Goal: Submit feedback/report problem: Submit feedback/report problem

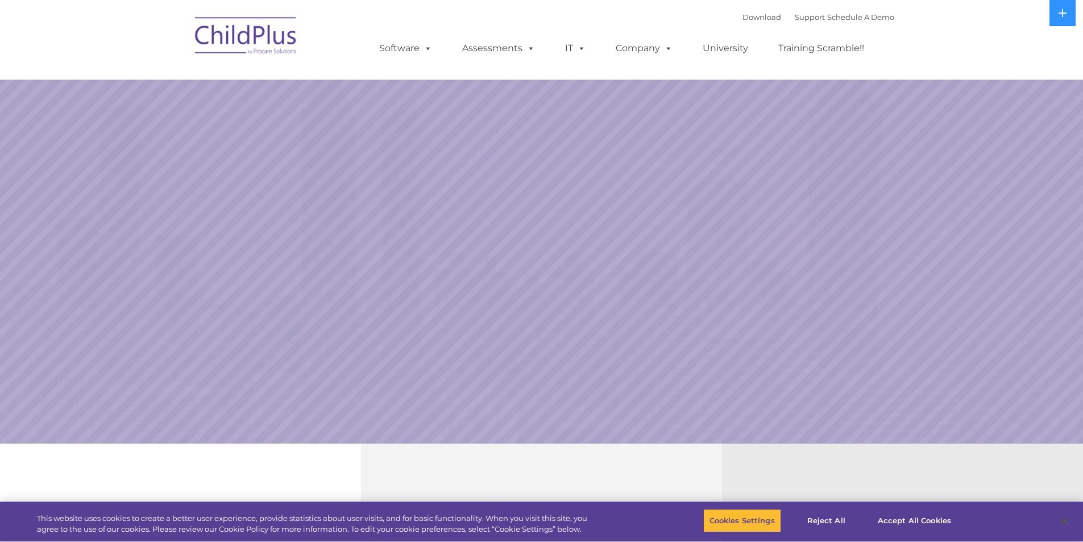
select select "MEDIUM"
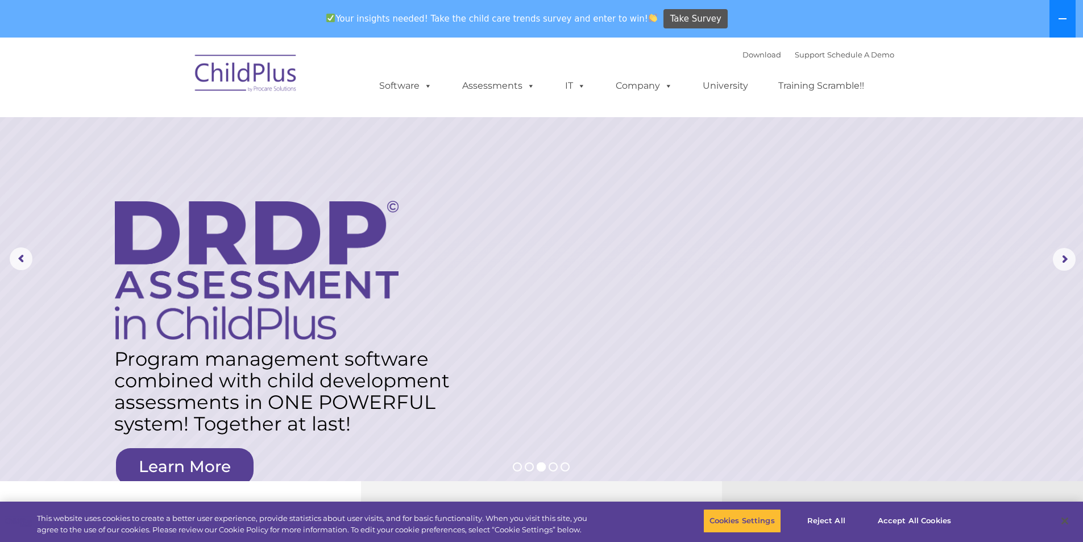
click at [1061, 13] on button at bounding box center [1063, 19] width 26 height 38
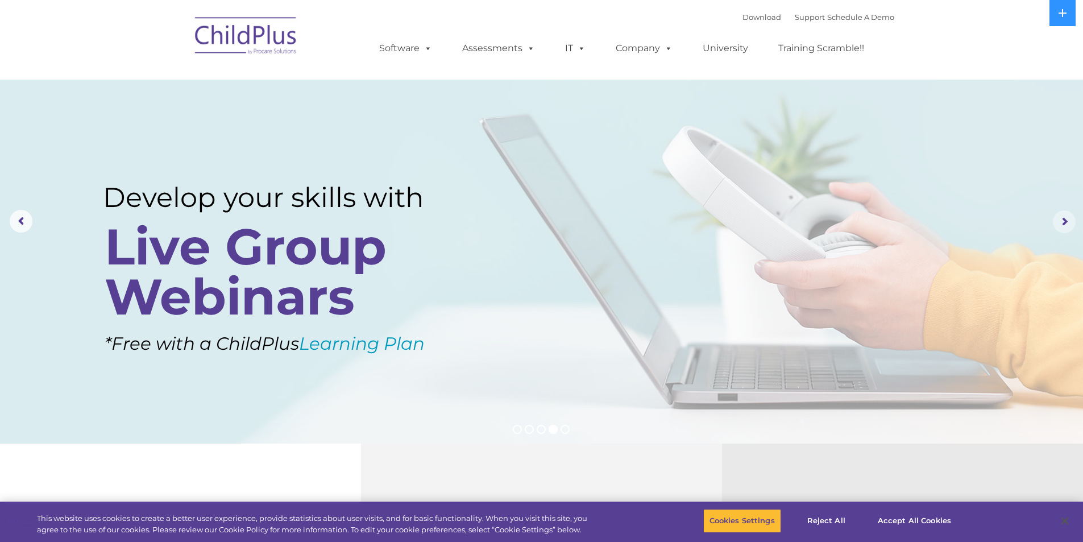
click at [1065, 221] on rs-arrow at bounding box center [1064, 221] width 23 height 23
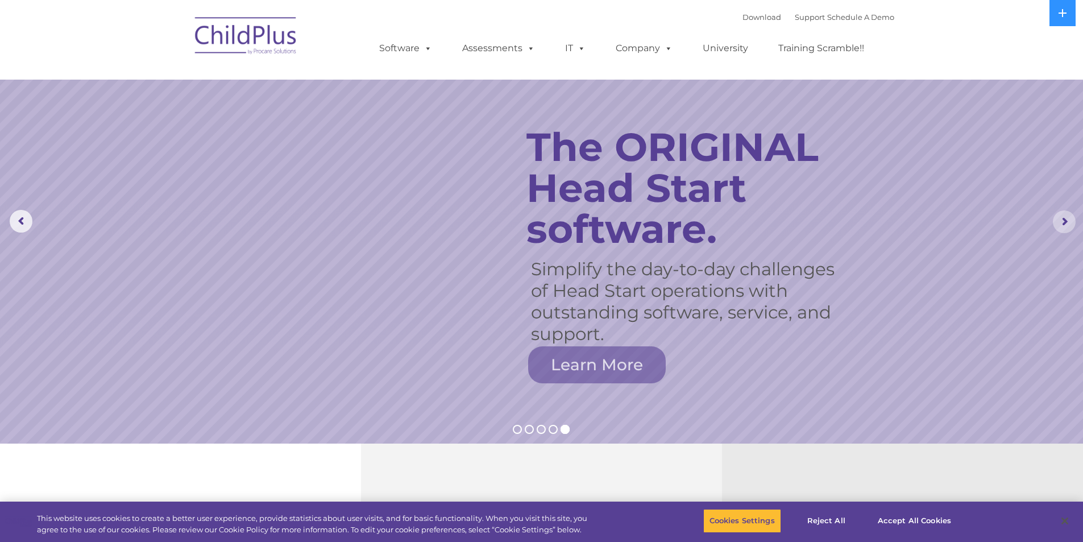
click at [1065, 221] on rs-arrow at bounding box center [1064, 221] width 23 height 23
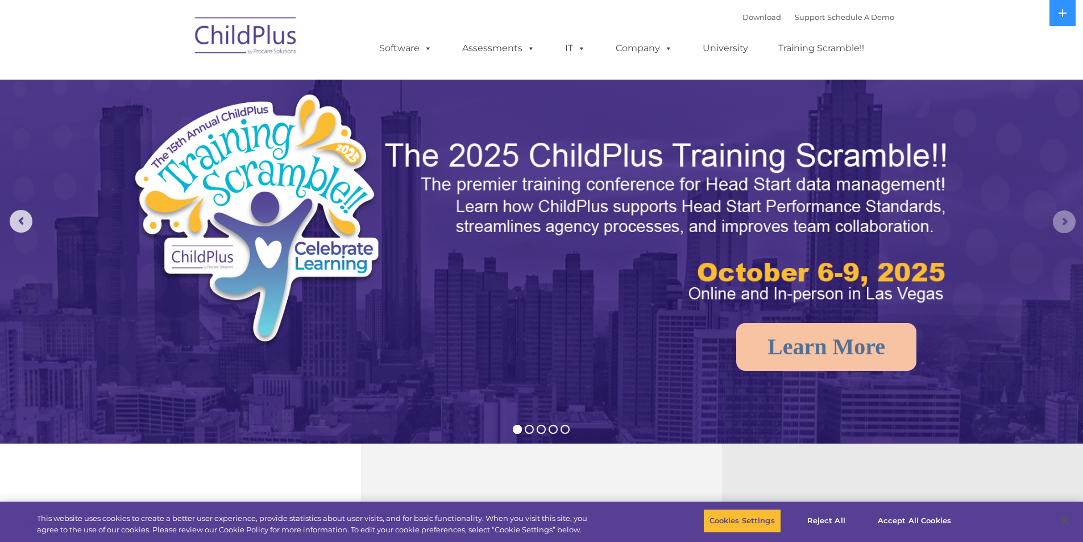
click at [1065, 221] on rs-arrow at bounding box center [1064, 221] width 23 height 23
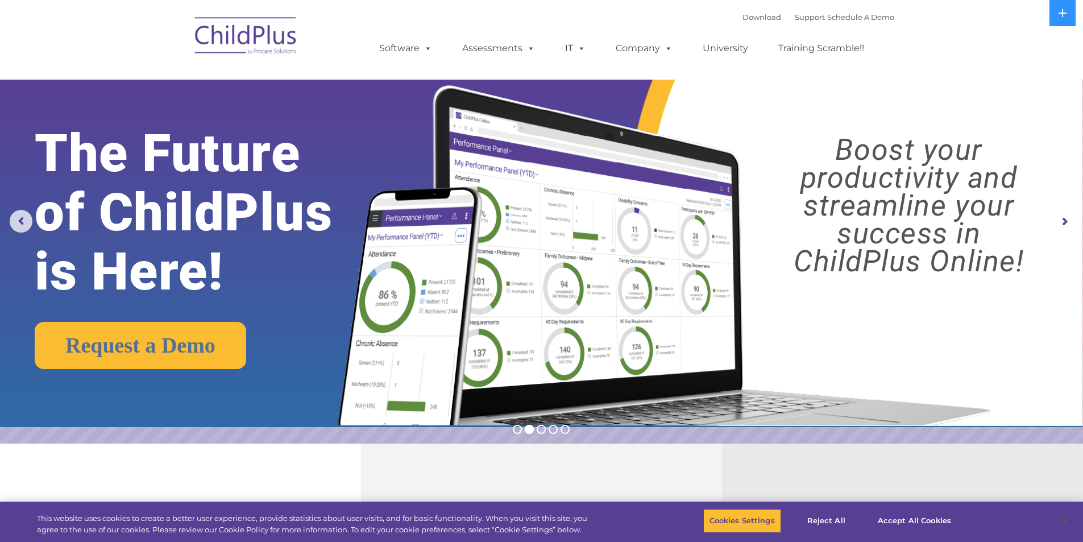
click at [1065, 221] on rs-arrow at bounding box center [1064, 221] width 23 height 23
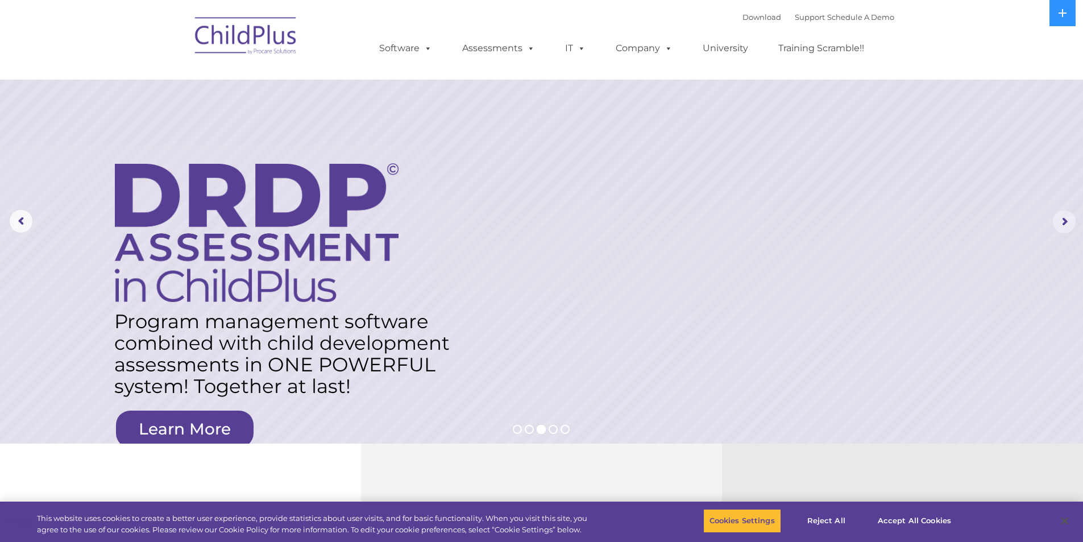
click at [1065, 221] on rs-arrow at bounding box center [1064, 221] width 23 height 23
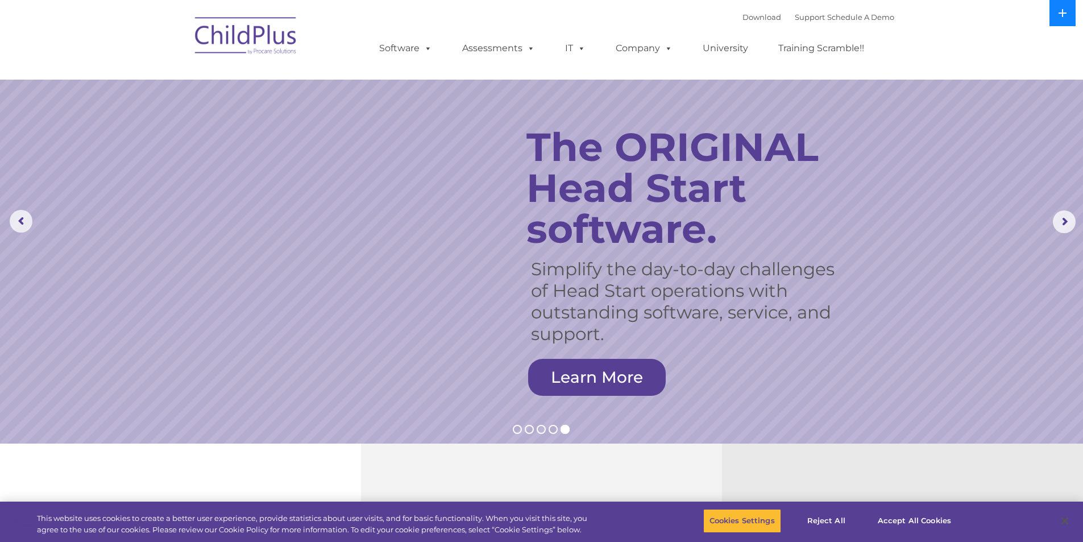
click at [1059, 11] on icon at bounding box center [1062, 13] width 9 height 9
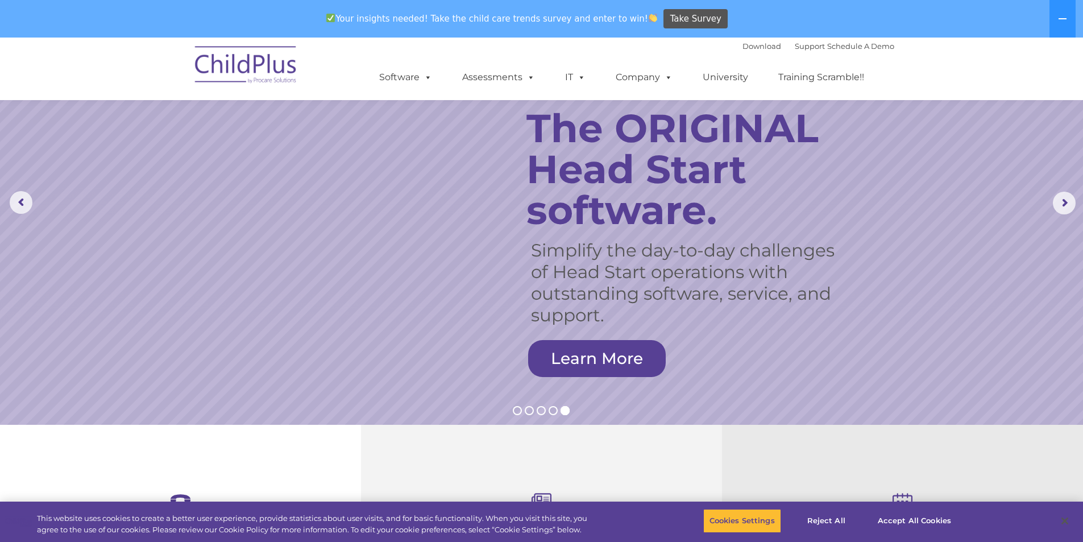
scroll to position [57, 0]
click at [822, 522] on button "Reject All" at bounding box center [826, 521] width 71 height 24
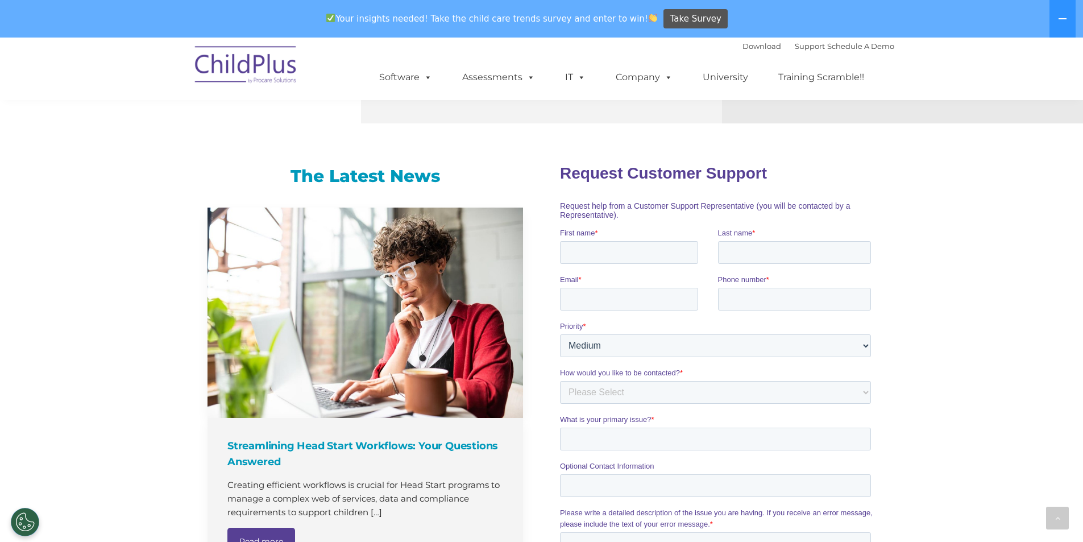
scroll to position [626, 0]
click at [678, 250] on input "First name *" at bounding box center [629, 251] width 138 height 23
type input "[PERSON_NAME]"
click at [767, 244] on input "Last name *" at bounding box center [795, 251] width 154 height 23
type input "[PERSON_NAME]"
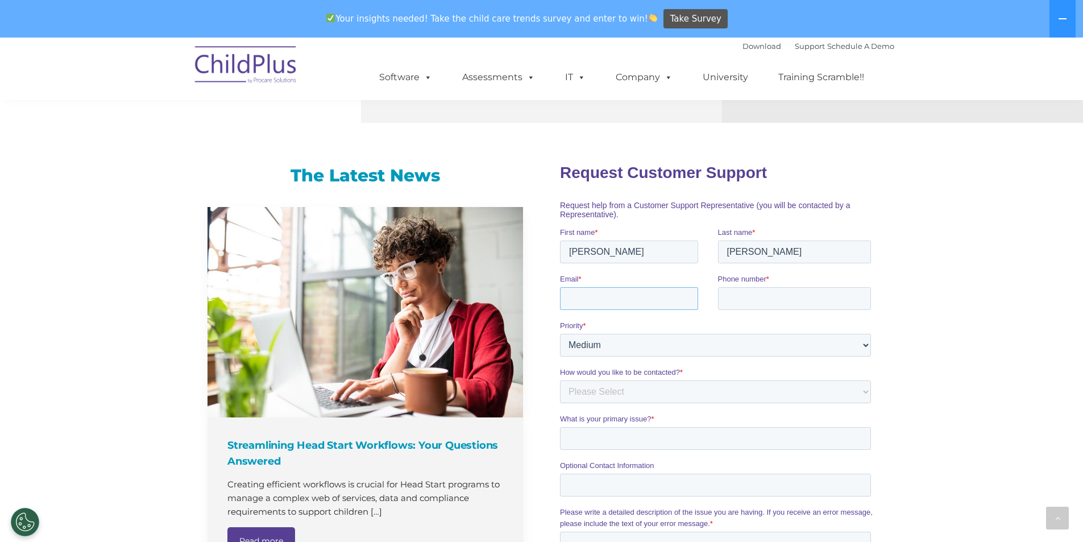
click at [669, 304] on input "Email *" at bounding box center [629, 298] width 138 height 23
type input "[EMAIL_ADDRESS][DOMAIN_NAME]"
click at [778, 297] on input "Phone number *" at bounding box center [795, 298] width 154 height 23
type input "19013435807"
click at [863, 346] on select "Please Select Low Medium High" at bounding box center [715, 344] width 311 height 23
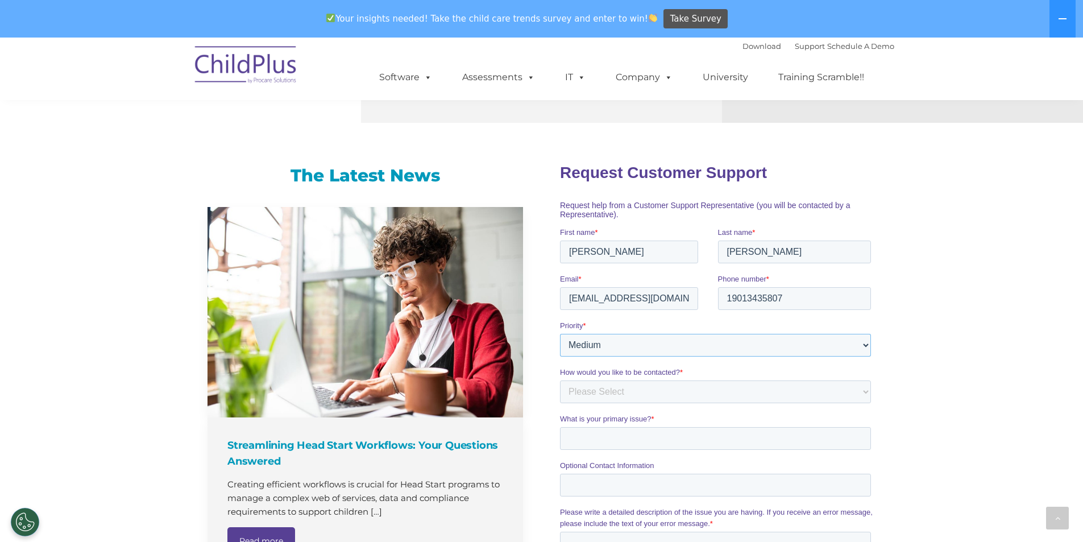
select select "HIGH"
click at [560, 333] on select "Please Select Low Medium High" at bounding box center [715, 344] width 311 height 23
click at [596, 435] on input "What is your primary issue? *" at bounding box center [715, 437] width 311 height 23
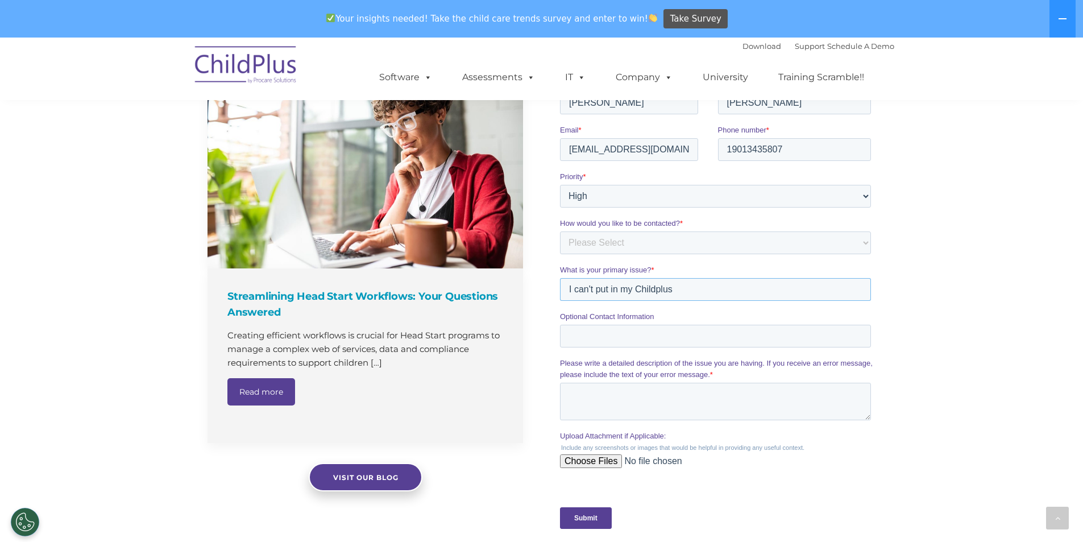
scroll to position [796, 0]
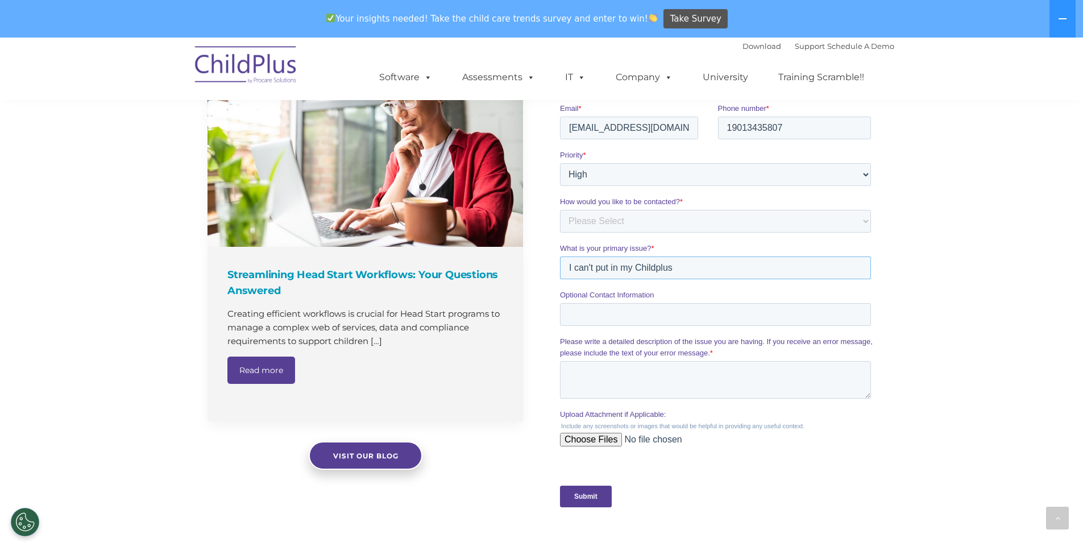
type input "I can't put in my Childplus"
click at [578, 371] on textarea "Please write a detailed description of the issue you are having. If you receive…" at bounding box center [715, 380] width 311 height 38
click at [684, 386] on textarea "I'm trying to login, and it keeps going back to the beginning and not allowing …" at bounding box center [715, 380] width 311 height 38
click at [758, 386] on textarea "I'm trying to login, and it keeps going back to the beginning and not allowing …" at bounding box center [715, 380] width 311 height 38
type textarea "I'm trying to login, and it keeps going back to the beginning and not allowing …"
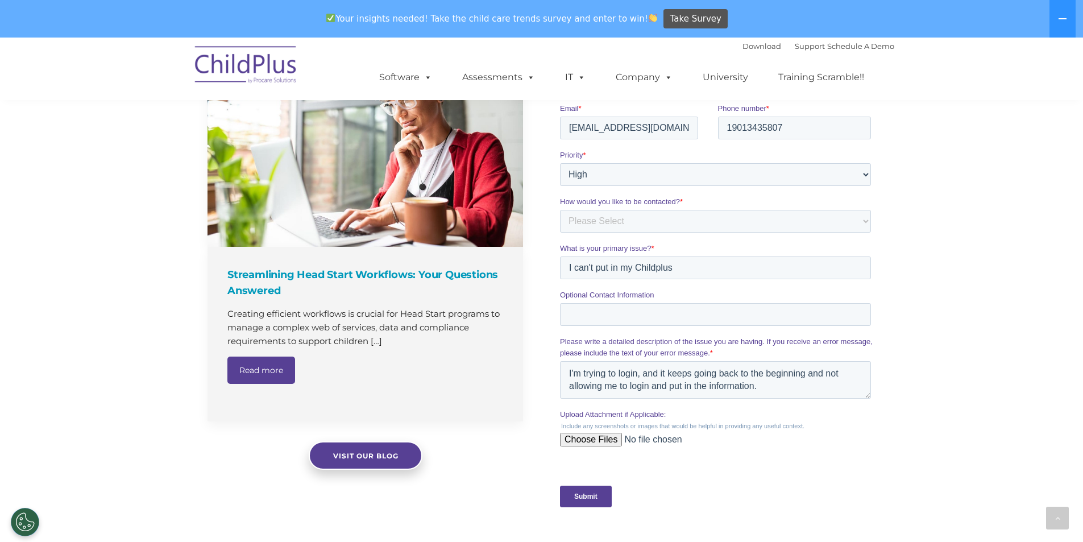
click at [584, 494] on input "Submit" at bounding box center [586, 497] width 52 height 22
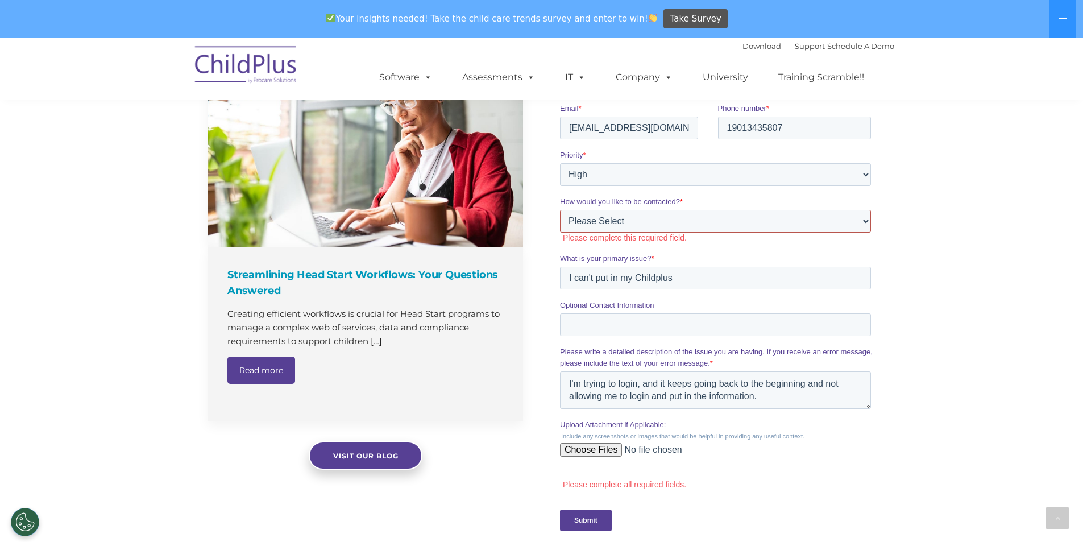
click at [630, 217] on select "Please Select Phone Email" at bounding box center [715, 221] width 311 height 23
select select "Email"
click at [560, 229] on select "Please Select Phone Email" at bounding box center [715, 221] width 311 height 23
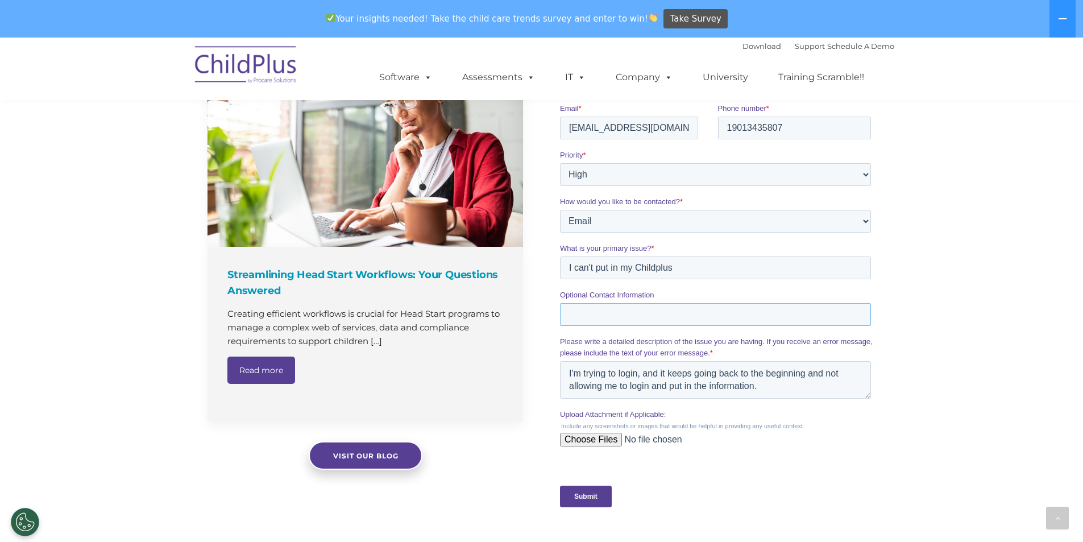
click at [584, 313] on input "Optional Contact Information" at bounding box center [715, 314] width 311 height 23
type input "[EMAIL_ADDRESS][DOMAIN_NAME]"
click at [576, 496] on input "Submit" at bounding box center [586, 497] width 52 height 22
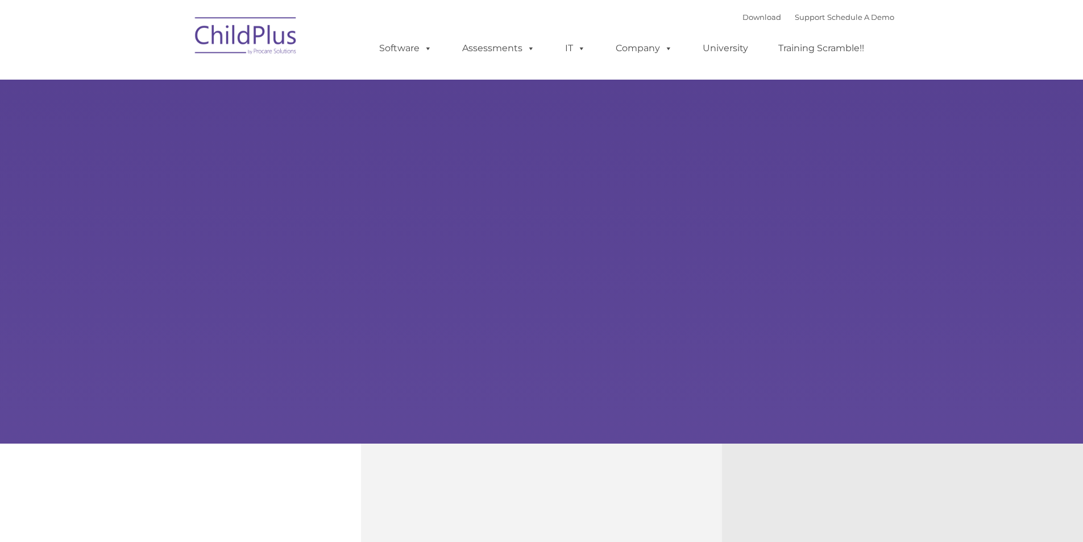
type input ""
